Goal: Task Accomplishment & Management: Use online tool/utility

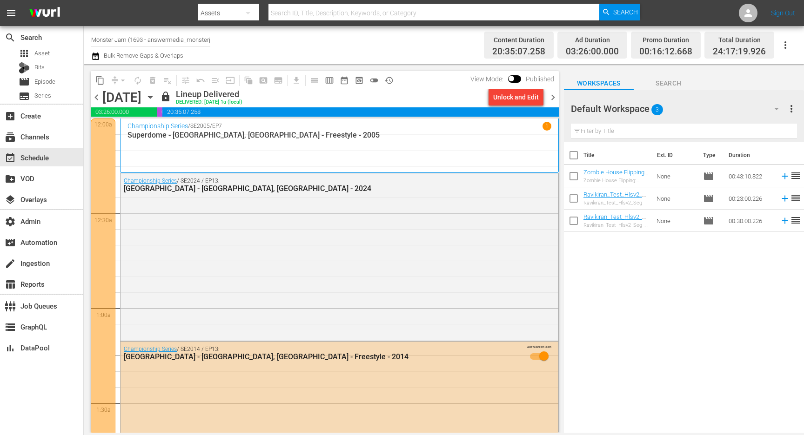
click at [251, 7] on icon "button" at bounding box center [247, 12] width 11 height 11
click at [236, 41] on div "Channels" at bounding box center [227, 39] width 37 height 15
click at [322, 10] on input "text" at bounding box center [433, 13] width 331 height 22
type input "amc_networks"
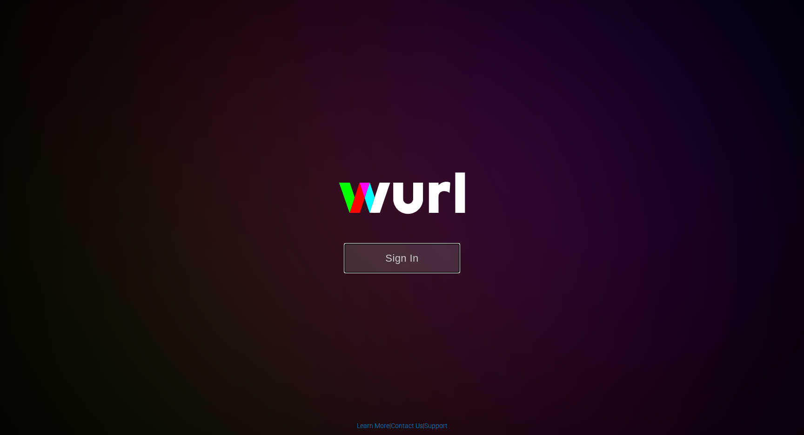
click at [410, 271] on button "Sign In" at bounding box center [402, 258] width 116 height 30
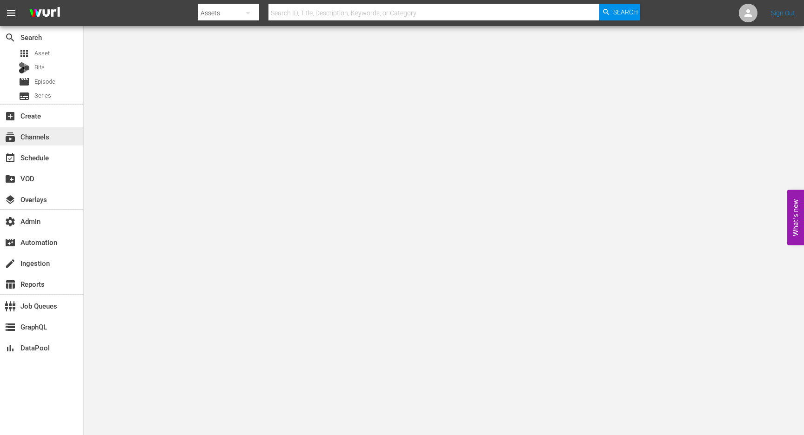
click at [35, 140] on div "subscriptions Channels" at bounding box center [26, 135] width 52 height 8
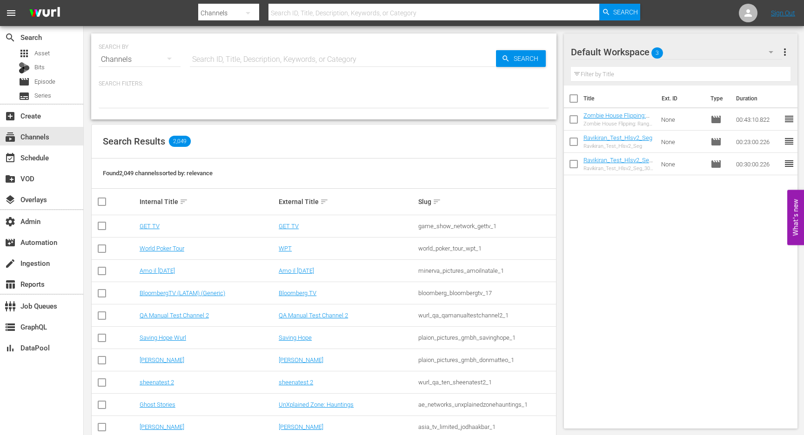
click at [297, 59] on input "text" at bounding box center [343, 59] width 306 height 22
type input "amc_networks_love"
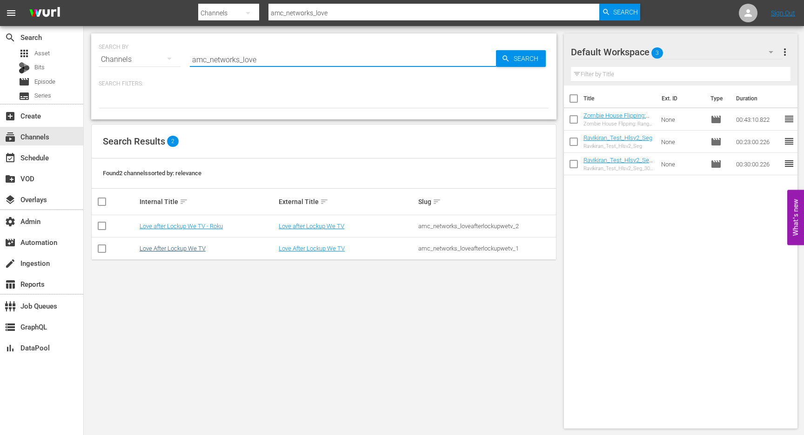
click at [189, 248] on link "Love After Lockup We TV" at bounding box center [173, 248] width 66 height 7
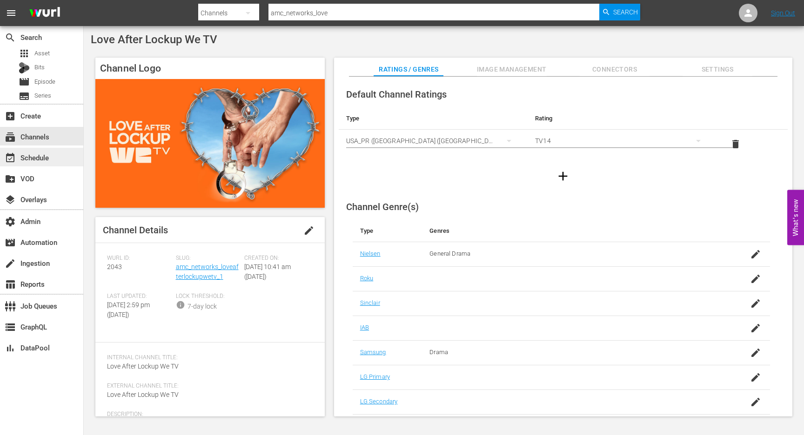
click at [43, 157] on div "event_available Schedule" at bounding box center [26, 156] width 52 height 8
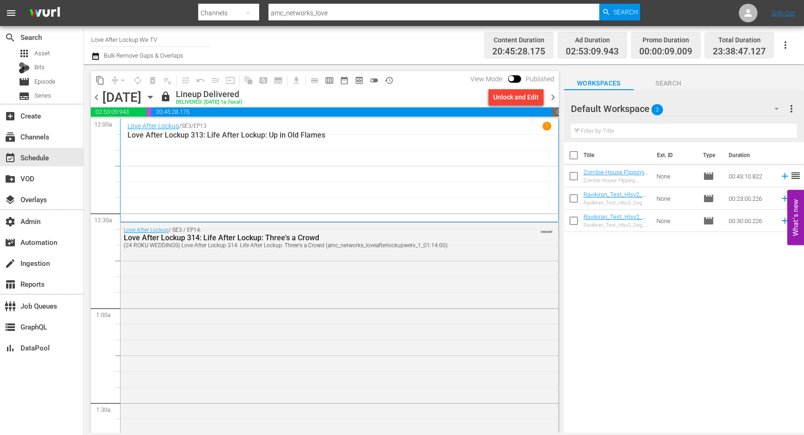
click at [296, 43] on div "Channel Title Love After Lockup We TV Bulk Remove Gaps & Overlaps" at bounding box center [283, 44] width 385 height 33
click at [152, 96] on icon "button" at bounding box center [150, 97] width 4 height 2
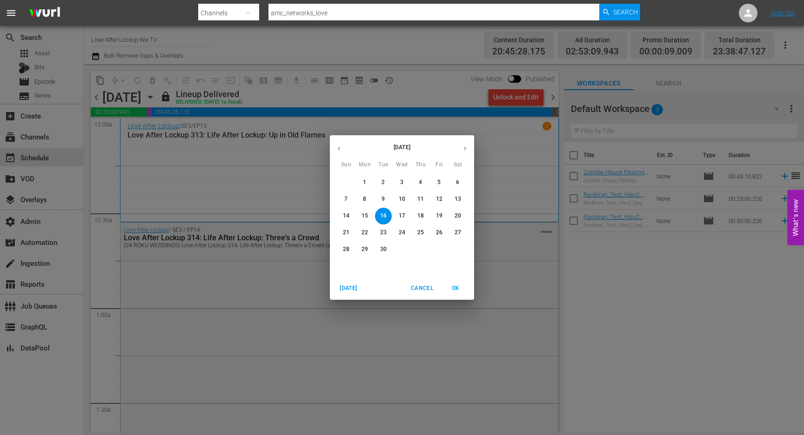
click at [400, 210] on button "17" at bounding box center [402, 216] width 17 height 17
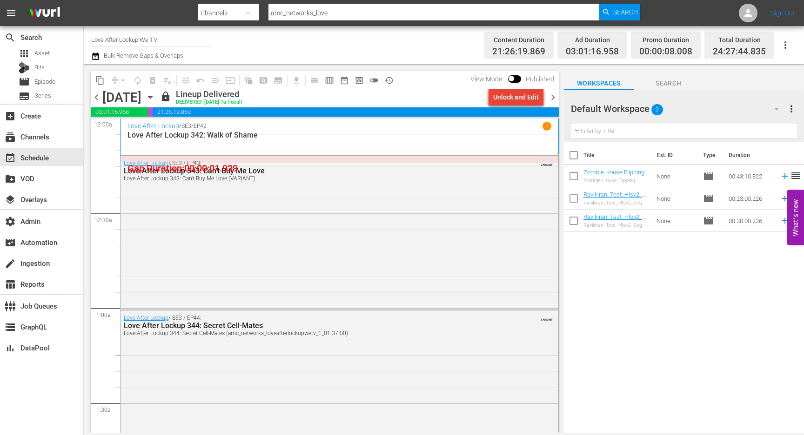
click at [522, 100] on div "Unlock and Edit" at bounding box center [516, 97] width 46 height 17
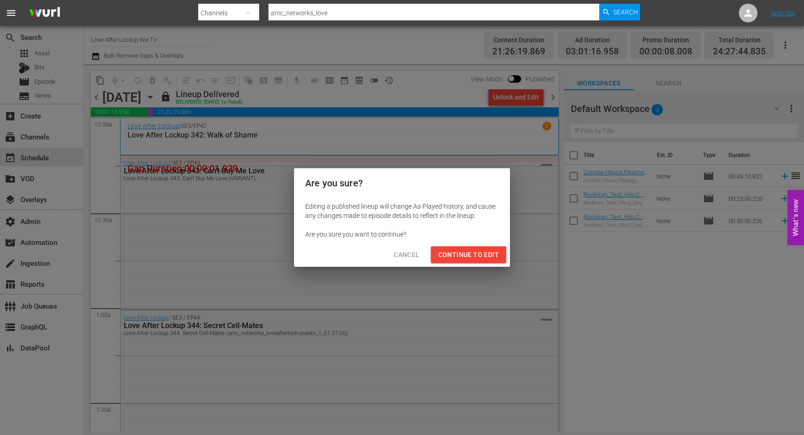
click at [481, 259] on span "Continue to Edit" at bounding box center [468, 255] width 60 height 12
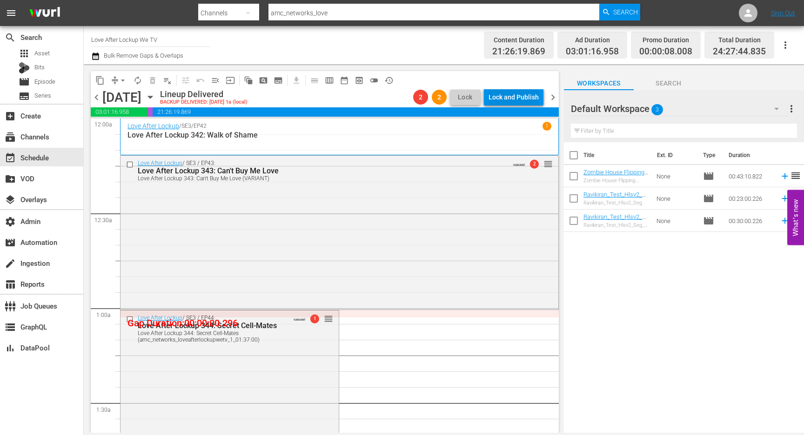
click at [488, 93] on button "Lock and Publish" at bounding box center [514, 97] width 60 height 17
